Goal: Task Accomplishment & Management: Manage account settings

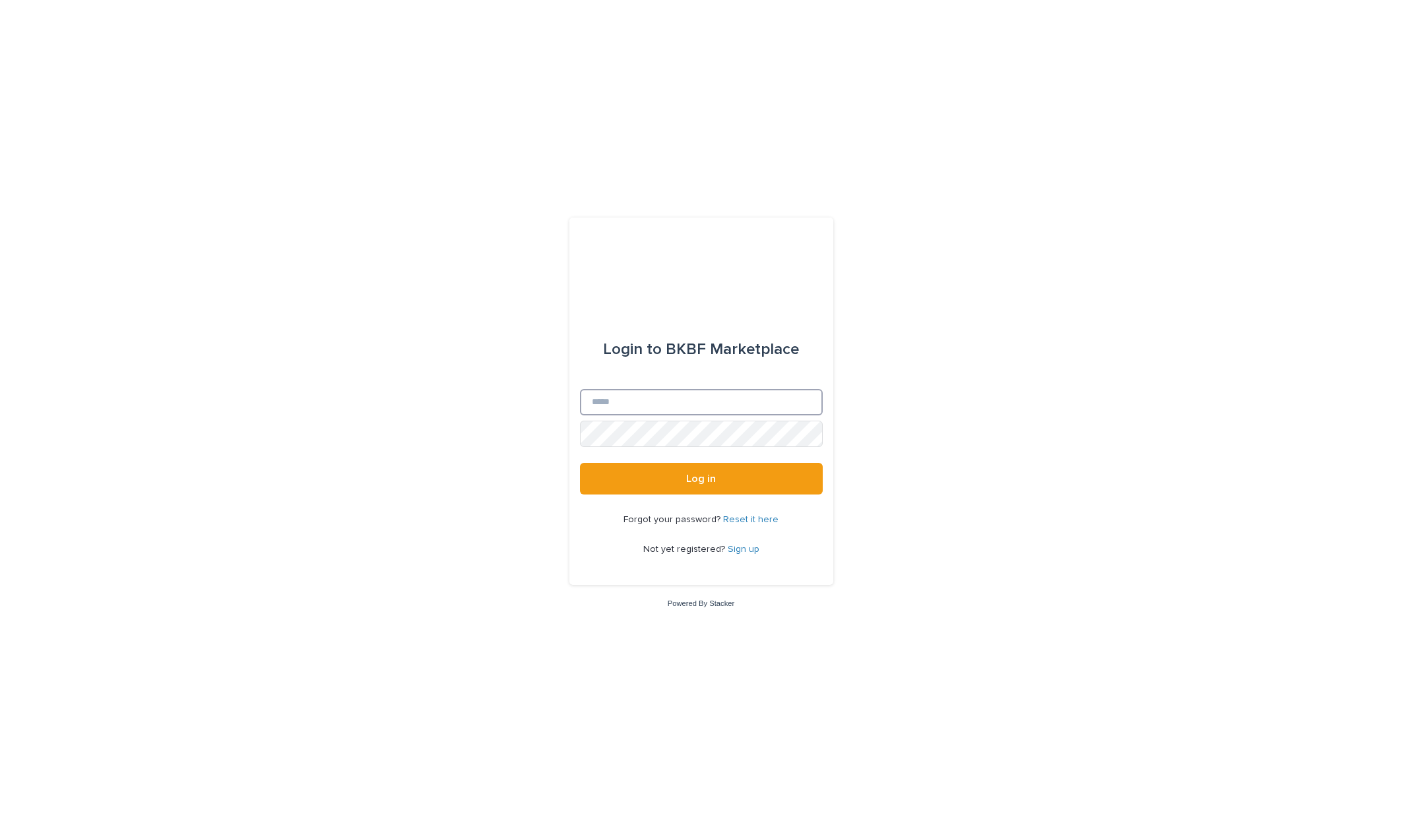
type input "**********"
click at [731, 486] on button "Log in" at bounding box center [701, 478] width 242 height 32
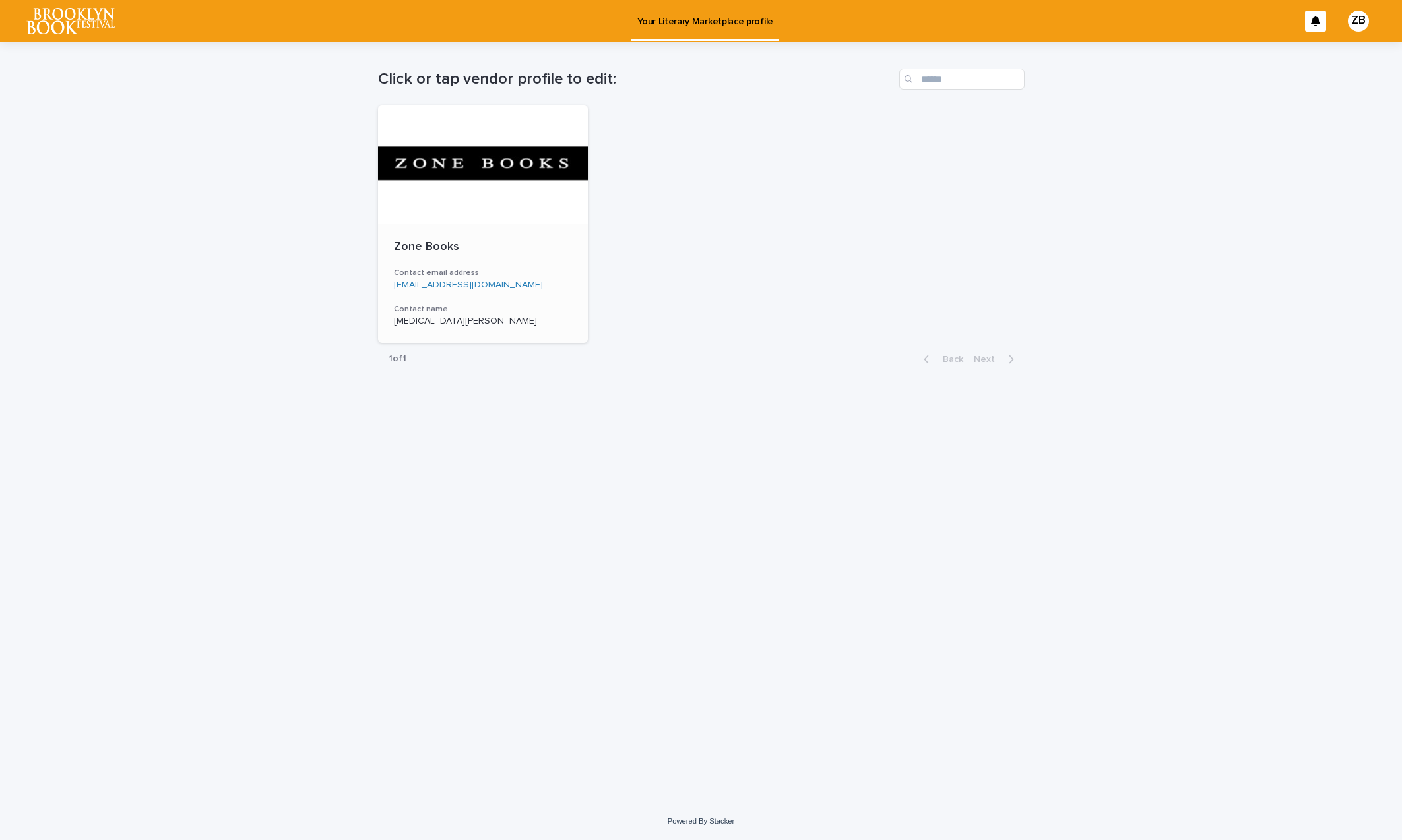
click at [529, 260] on div "Zone Books Contact email address [EMAIL_ADDRESS][DOMAIN_NAME] Contact name [MED…" at bounding box center [483, 283] width 211 height 118
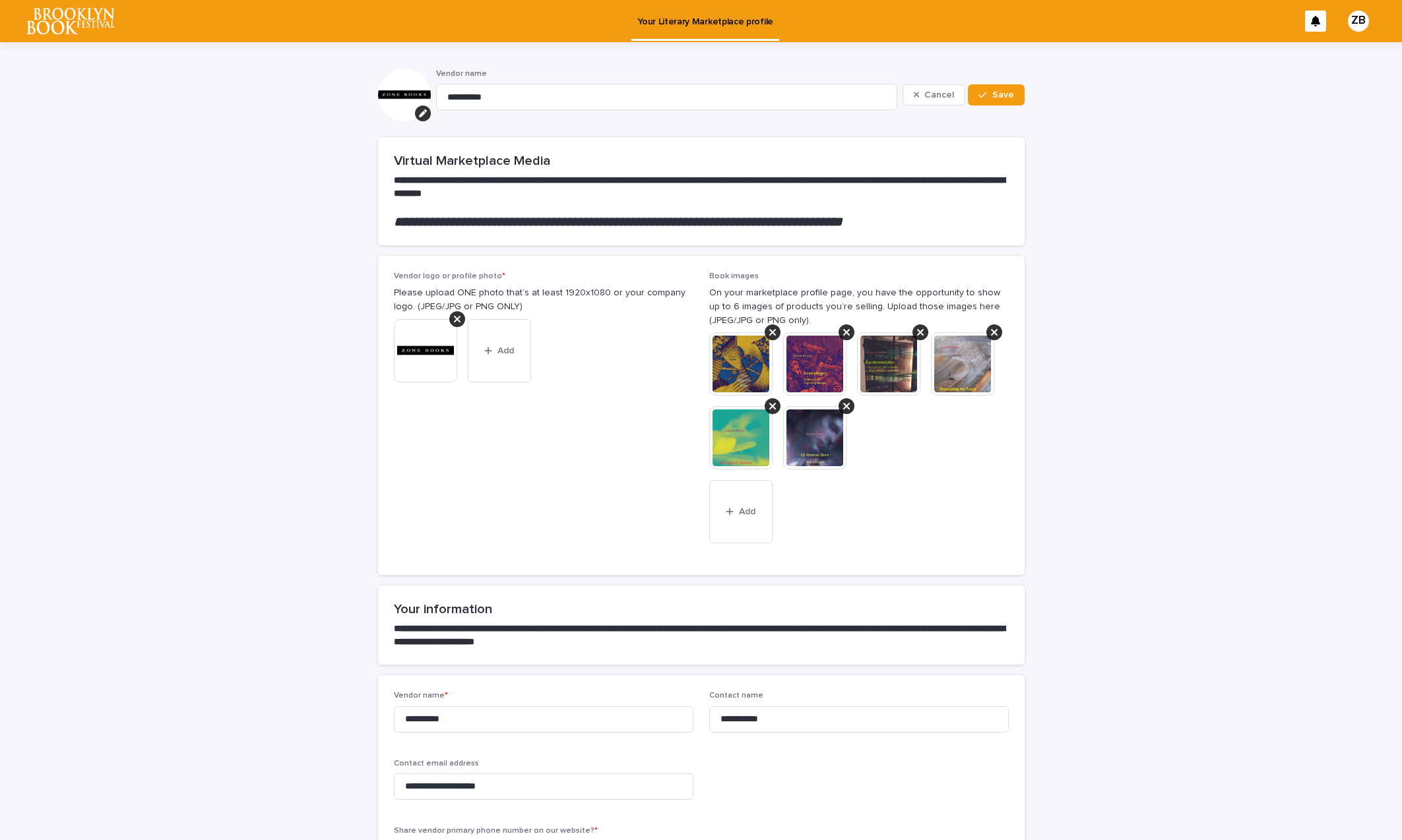
drag, startPoint x: 848, startPoint y: 402, endPoint x: 821, endPoint y: 407, distance: 27.5
click at [848, 403] on icon at bounding box center [847, 406] width 6 height 6
click at [772, 404] on icon at bounding box center [772, 406] width 6 height 6
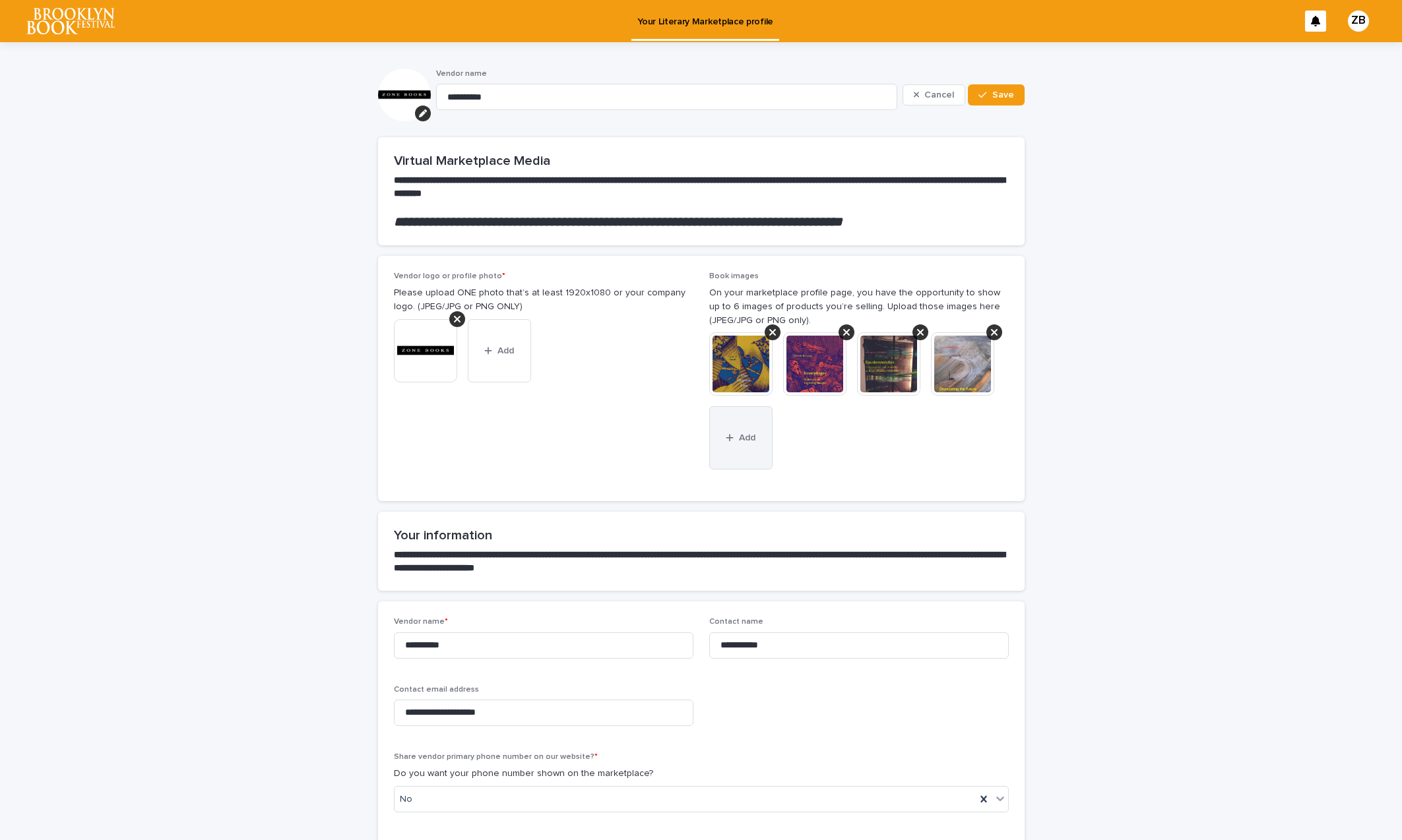
click at [746, 446] on button "Add" at bounding box center [741, 438] width 63 height 63
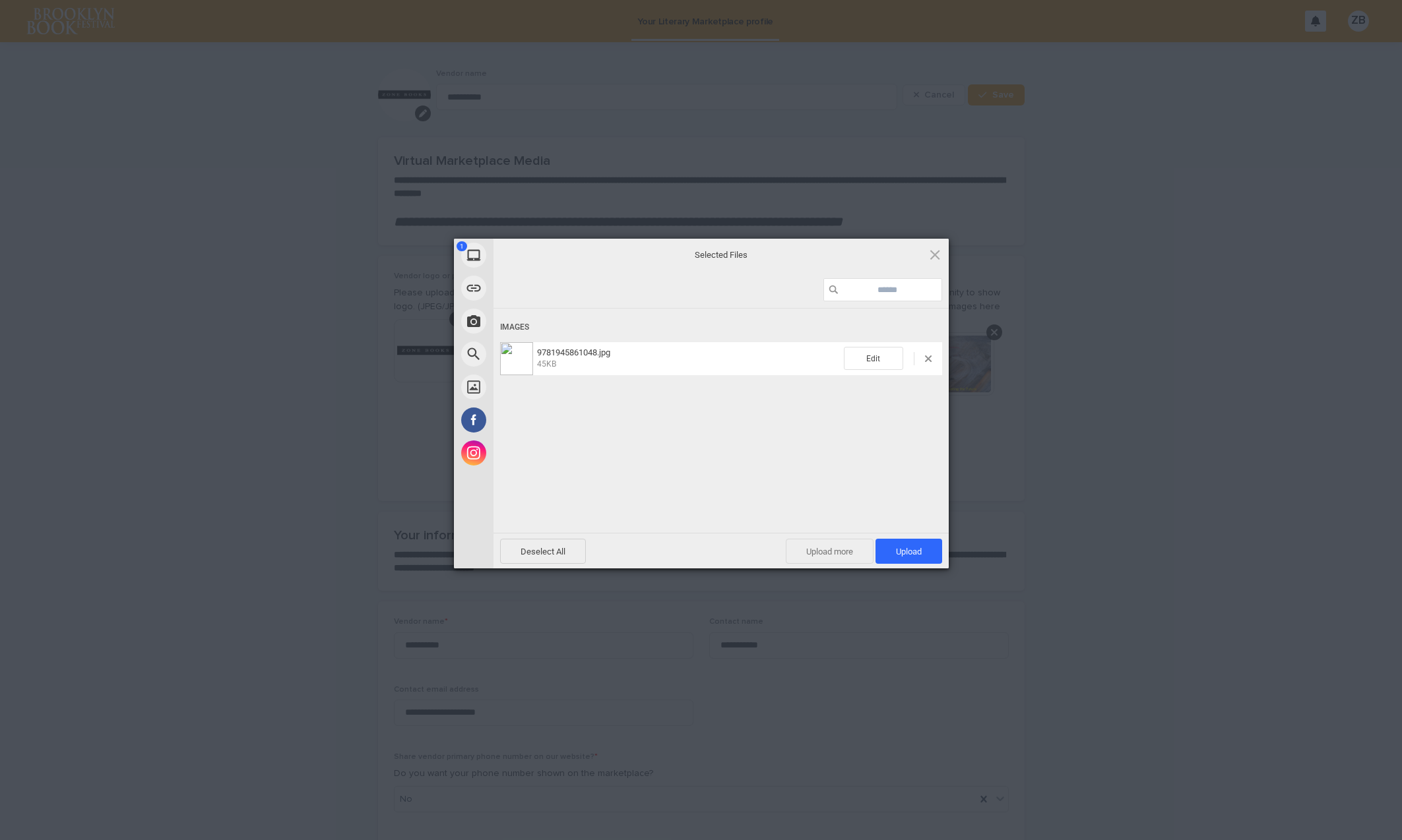
click at [816, 554] on span "Upload more" at bounding box center [829, 552] width 88 height 25
click at [822, 550] on span "Upload more" at bounding box center [815, 552] width 88 height 25
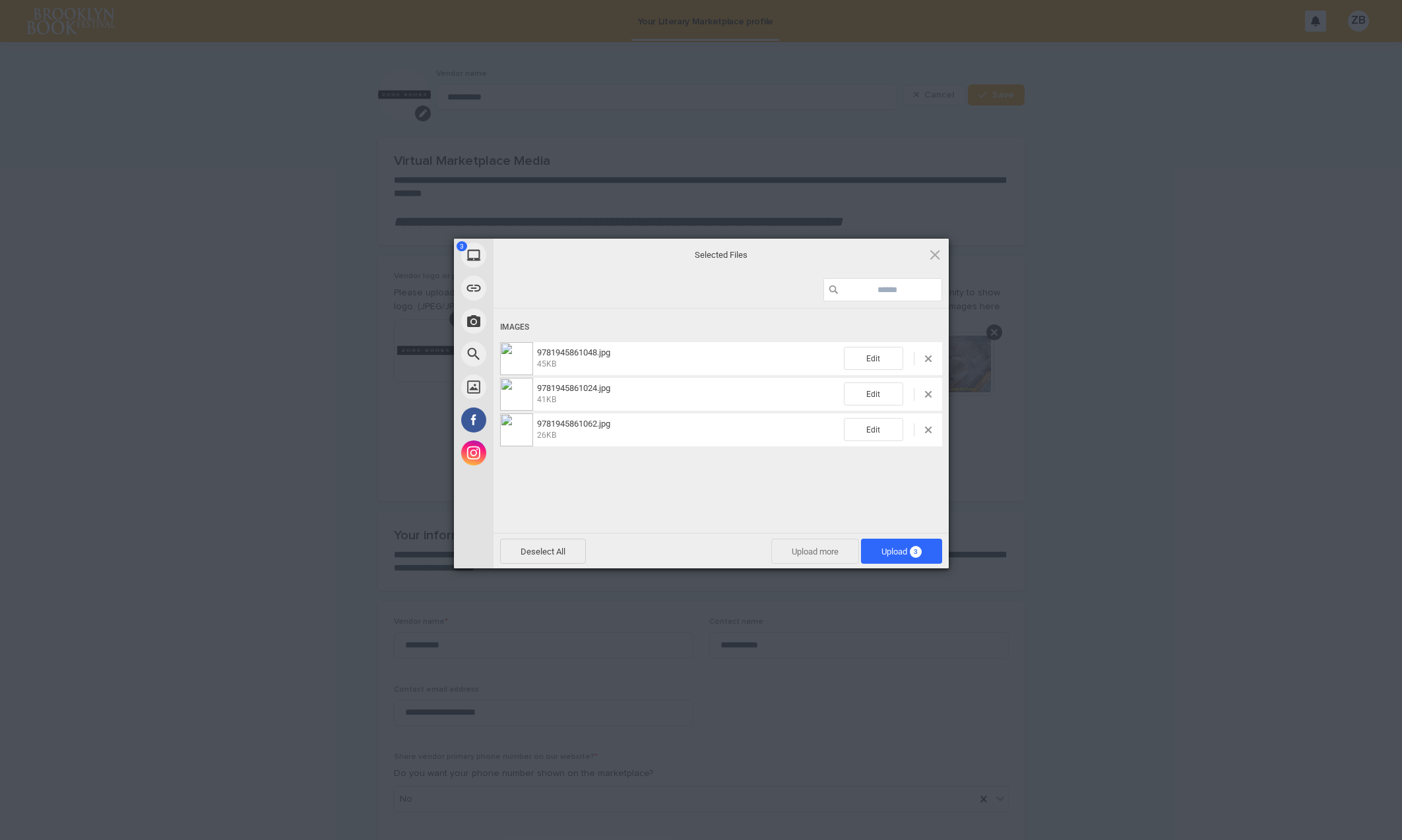
click at [819, 554] on span "Upload more" at bounding box center [815, 552] width 88 height 25
click at [799, 554] on span "Upload more" at bounding box center [815, 552] width 88 height 25
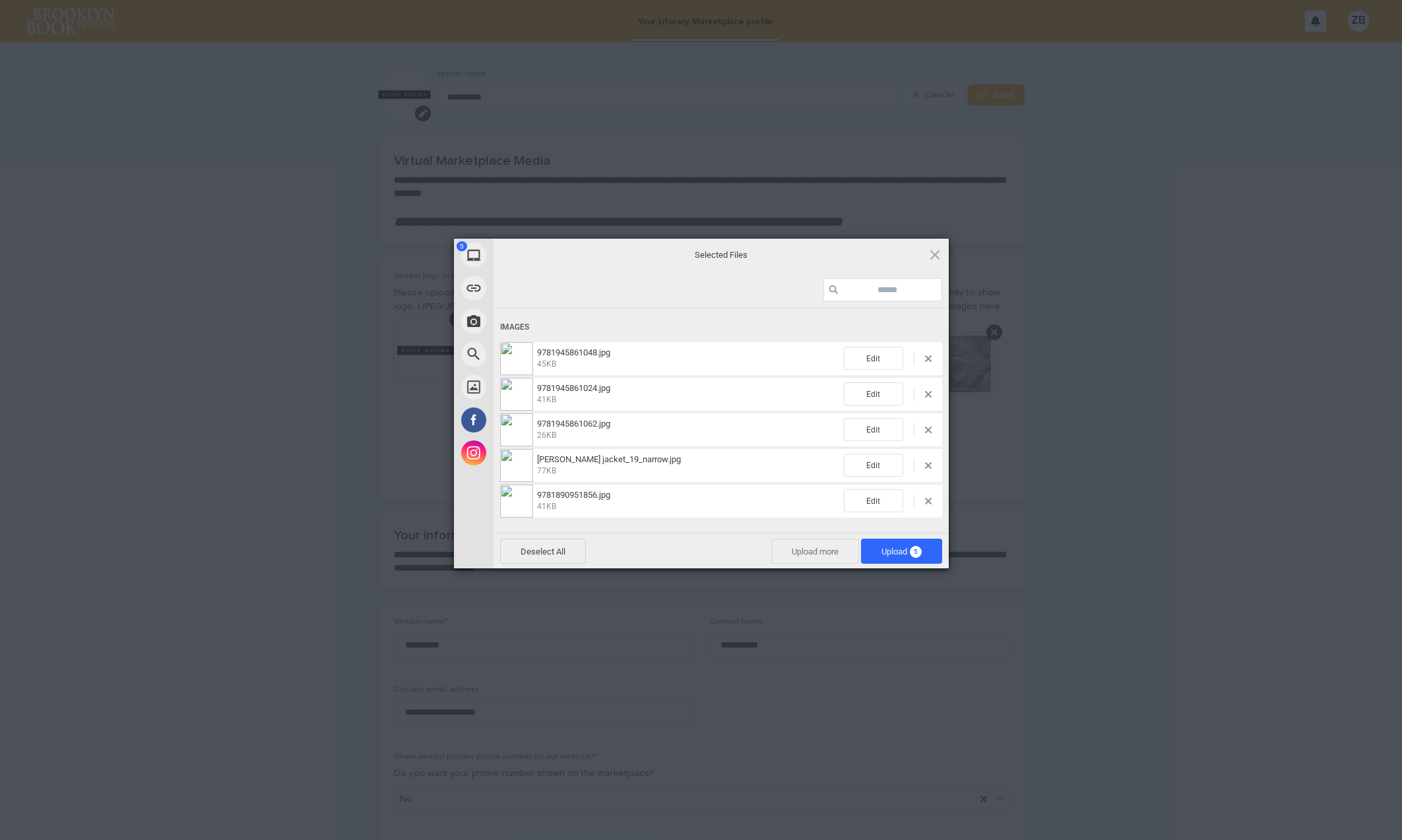
click at [814, 555] on span "Upload more" at bounding box center [815, 552] width 88 height 25
click at [874, 551] on span "Upload 6" at bounding box center [901, 552] width 81 height 25
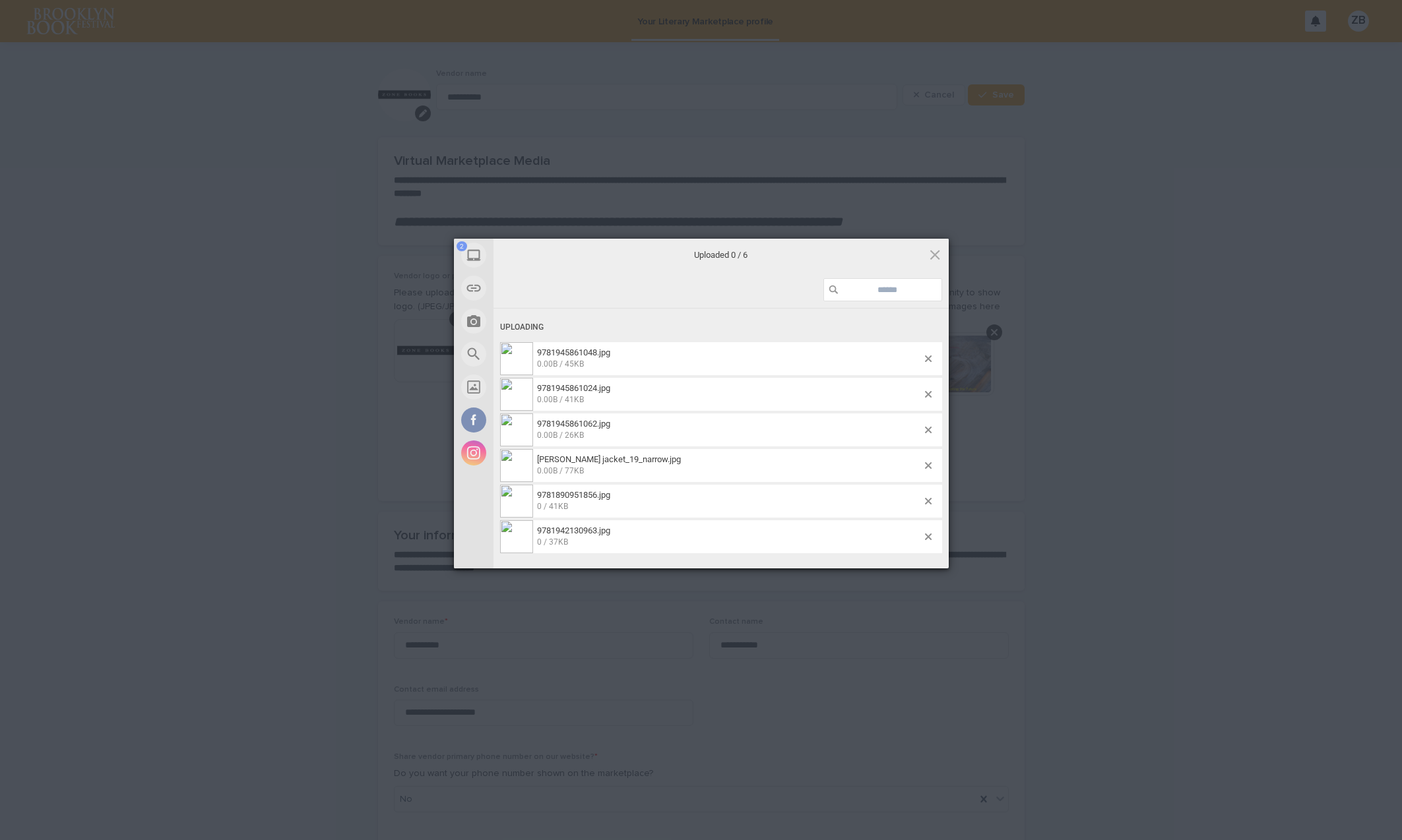
scroll to position [0, 0]
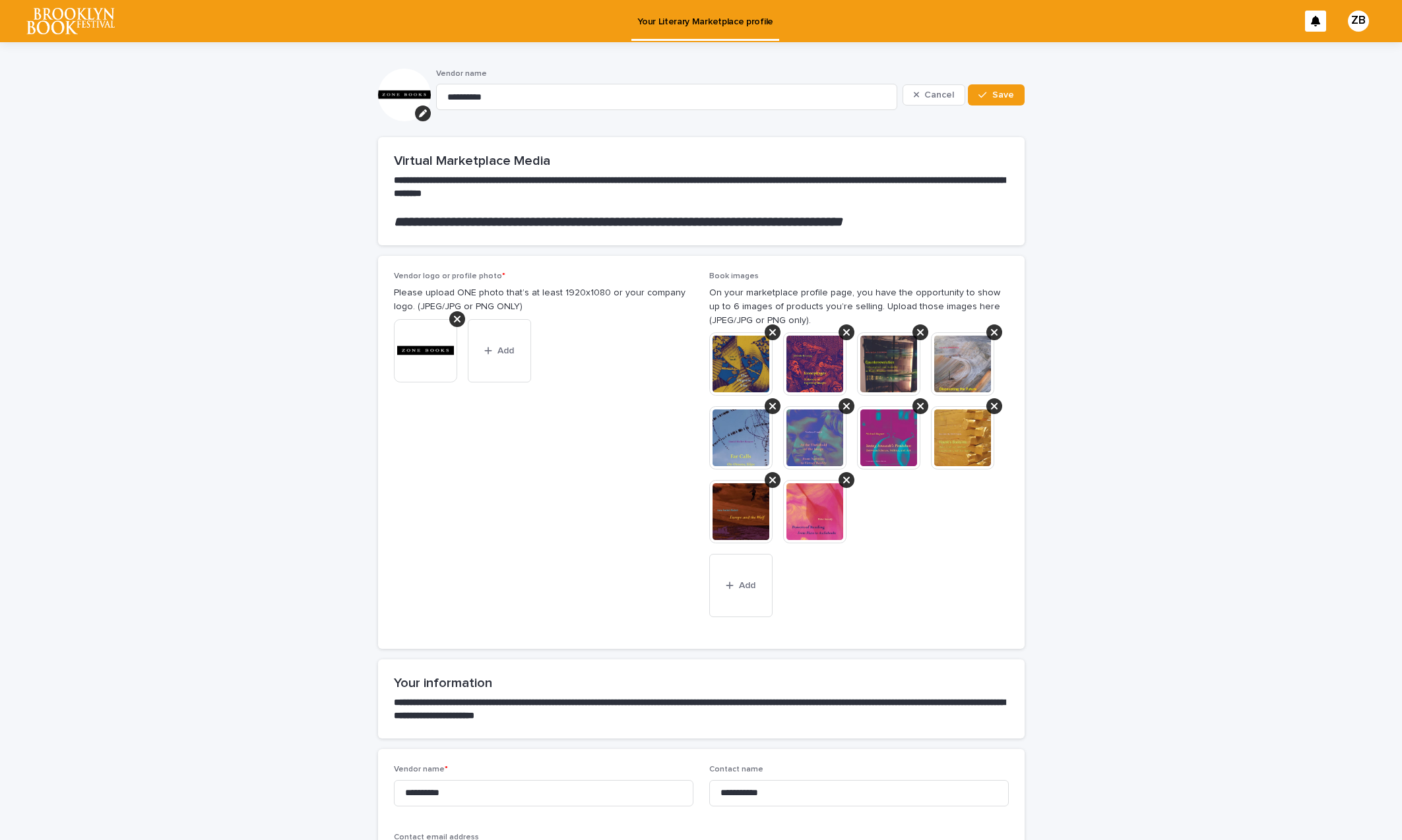
drag, startPoint x: 998, startPoint y: 328, endPoint x: 984, endPoint y: 328, distance: 14.0
click at [998, 328] on div at bounding box center [994, 332] width 16 height 16
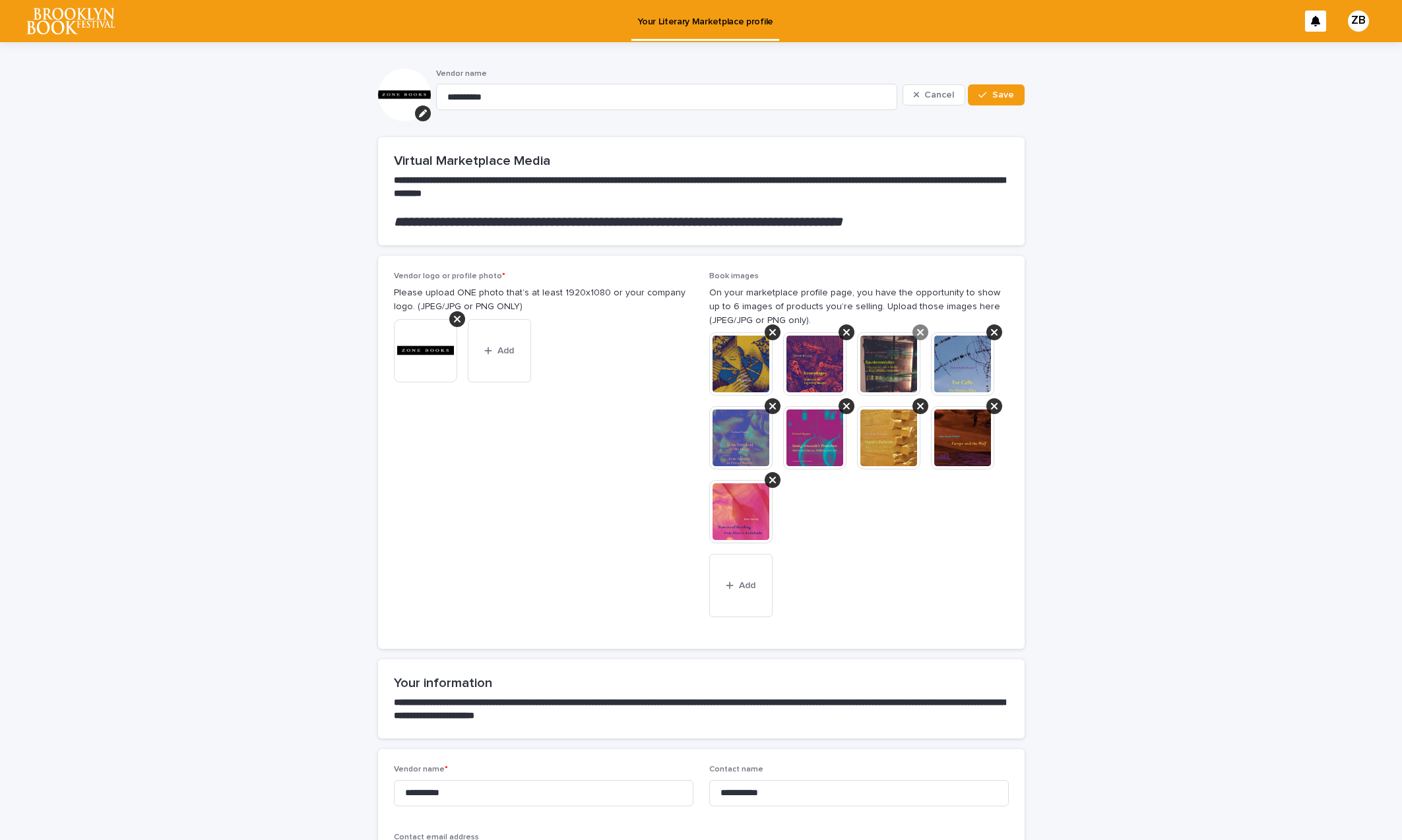
click at [922, 328] on icon at bounding box center [920, 332] width 6 height 10
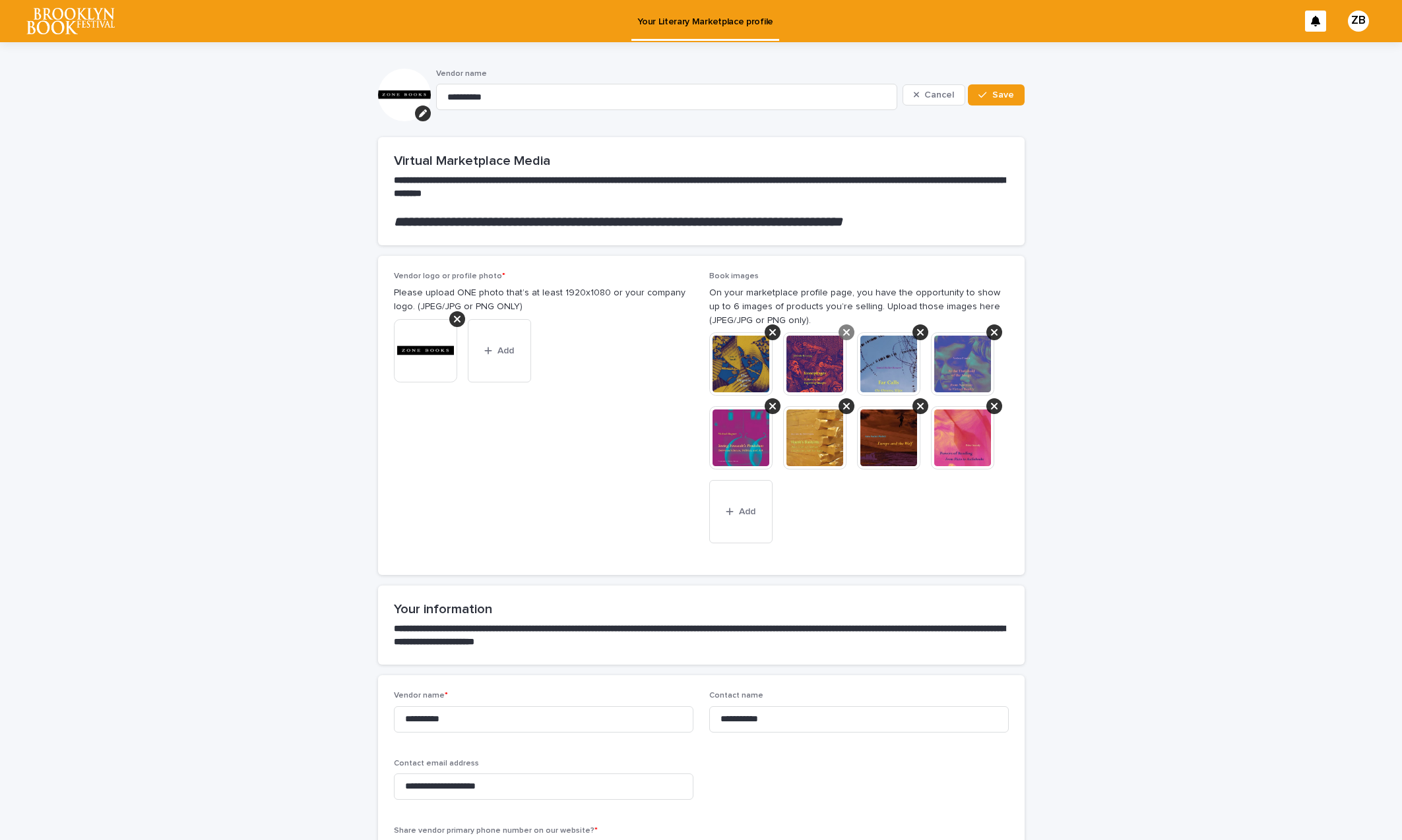
click at [844, 330] on icon at bounding box center [847, 332] width 6 height 10
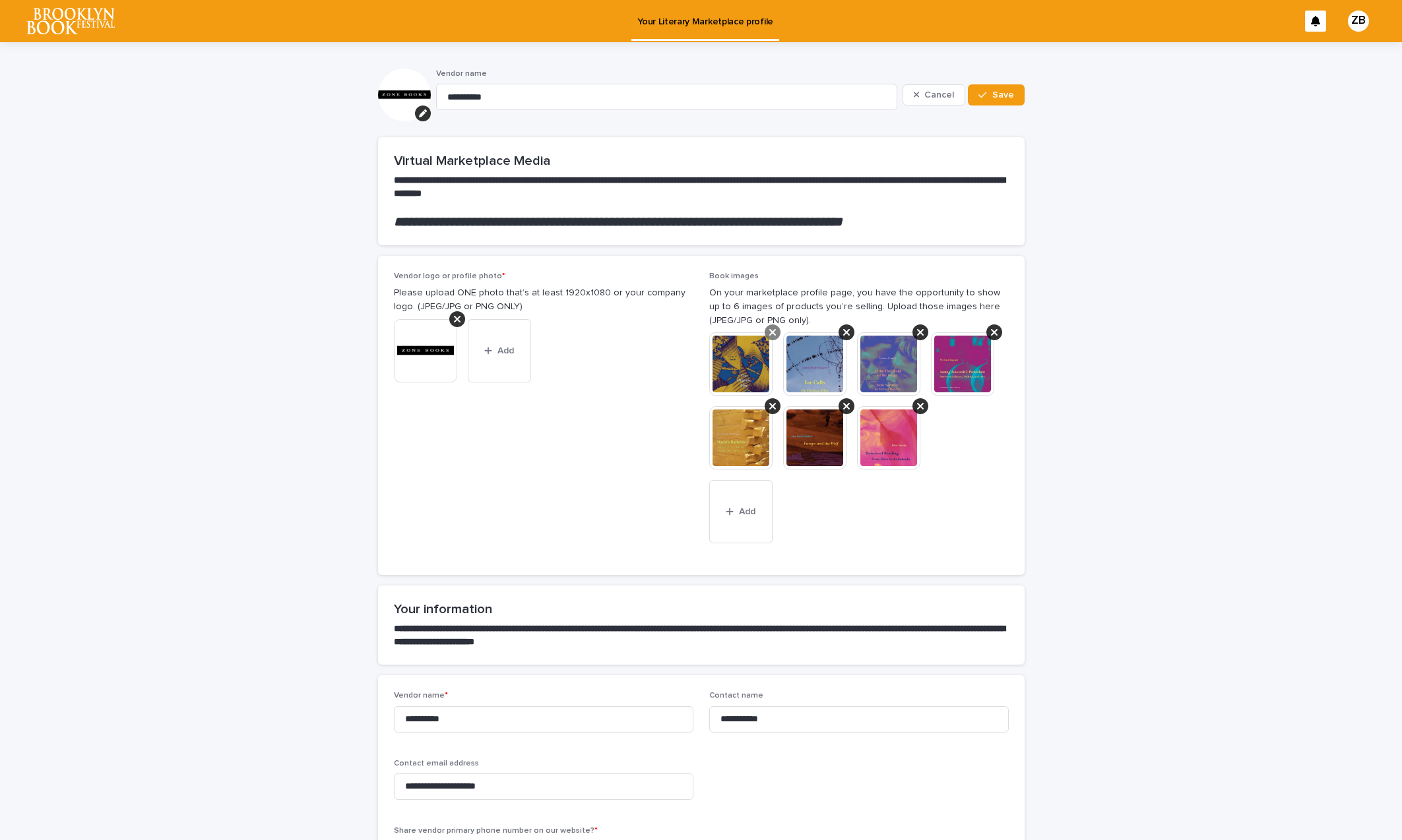
click at [770, 330] on icon at bounding box center [772, 332] width 6 height 10
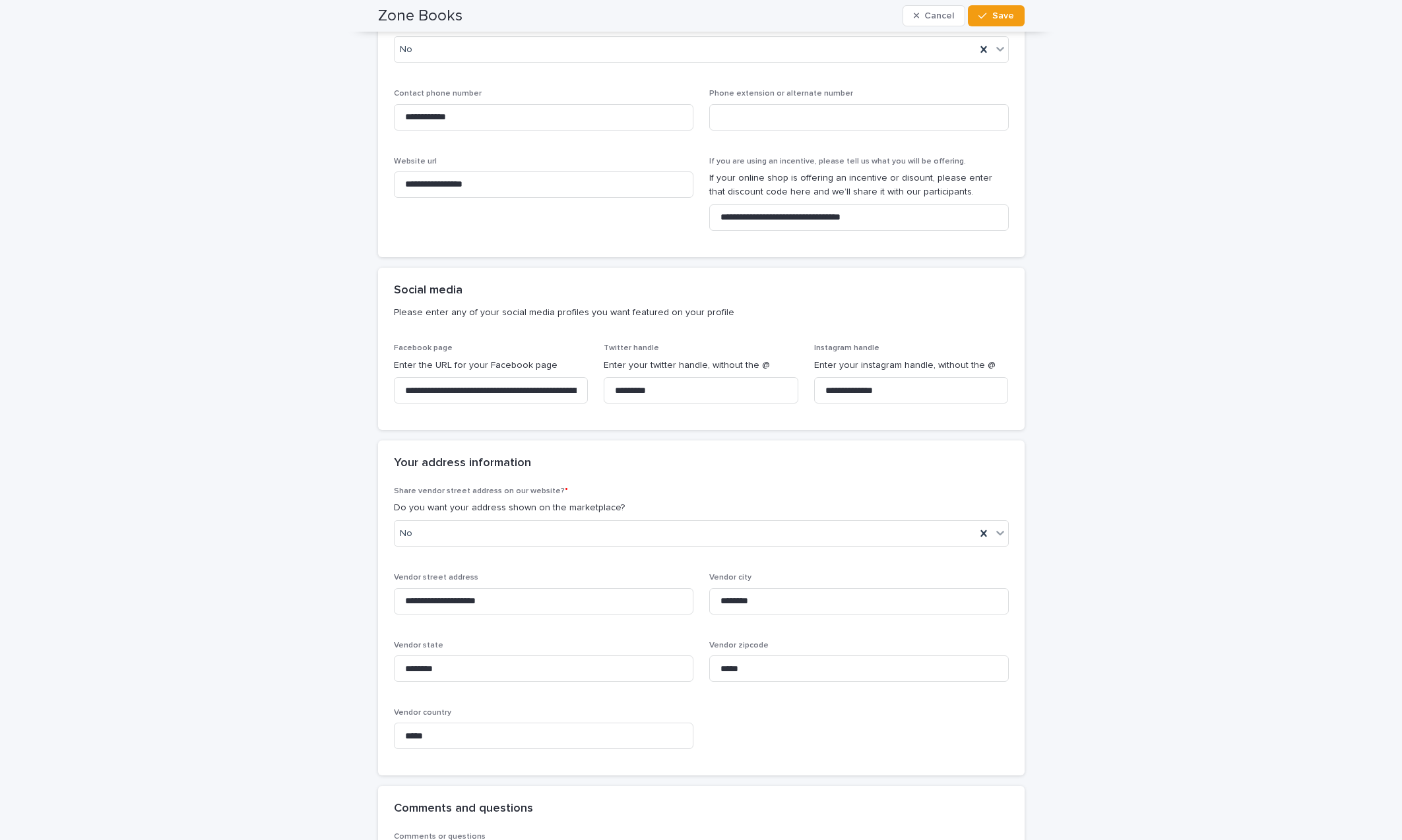
scroll to position [815, 0]
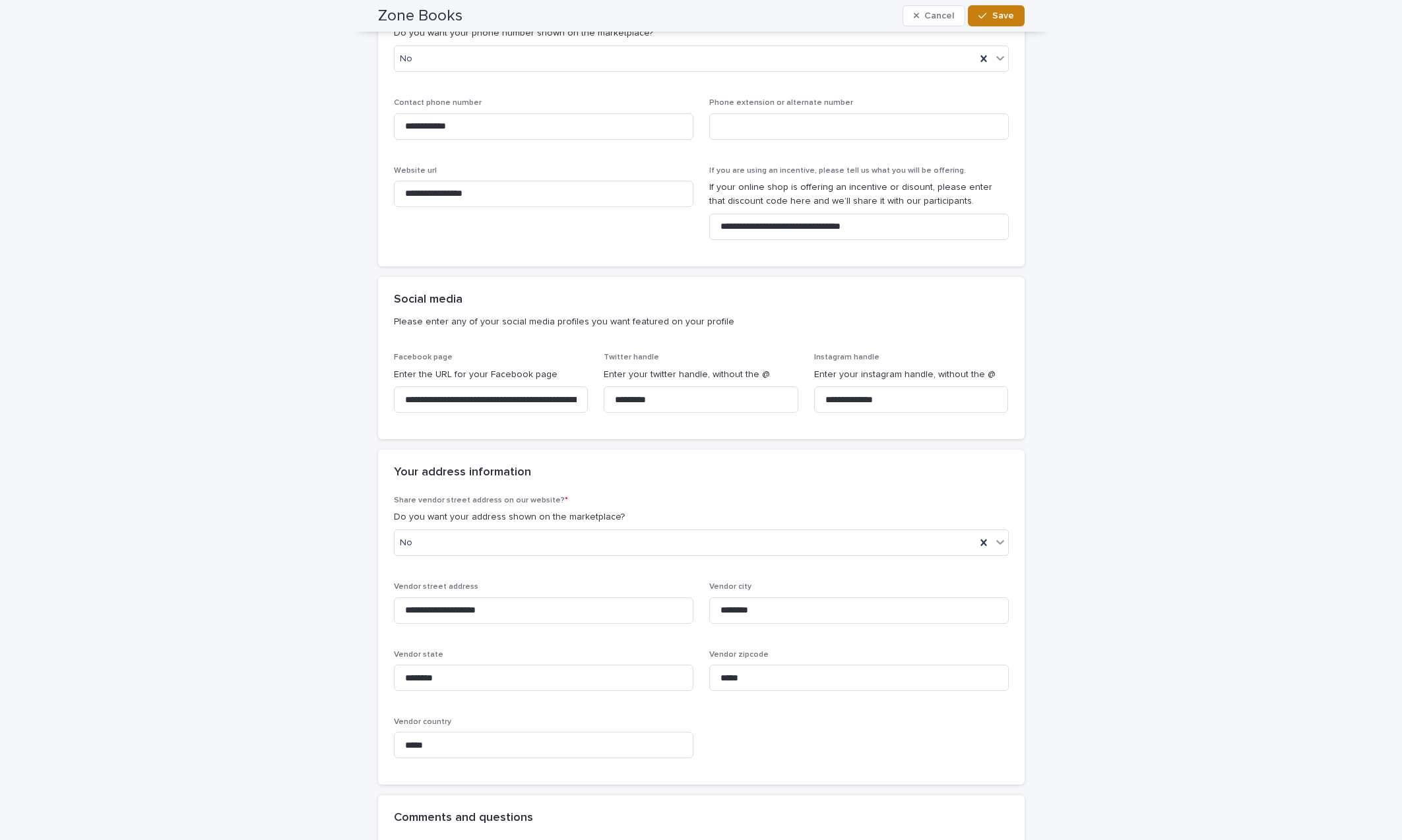
click at [1001, 20] on span "Save" at bounding box center [1003, 16] width 22 height 9
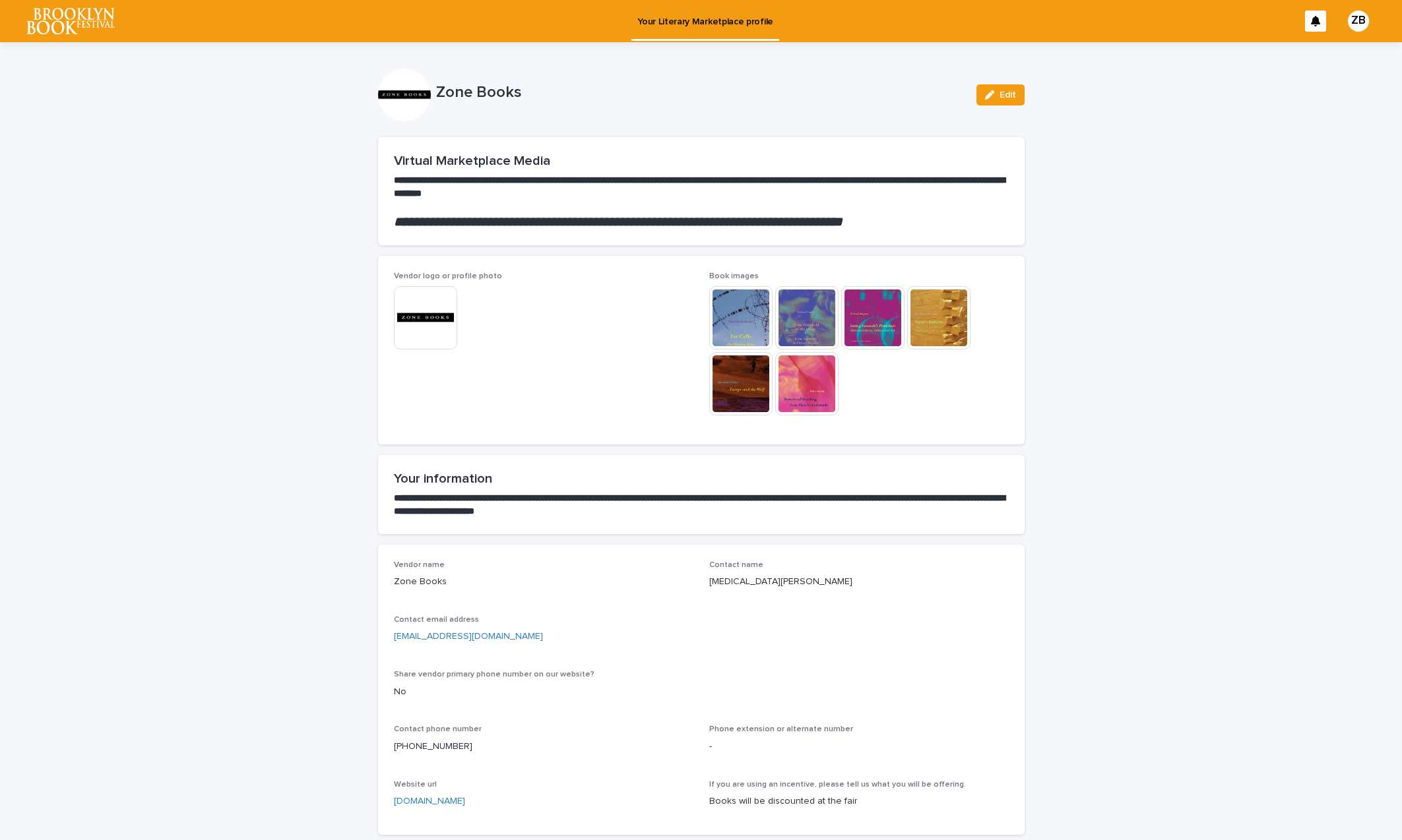
scroll to position [0, 0]
